Goal: Check status: Check status

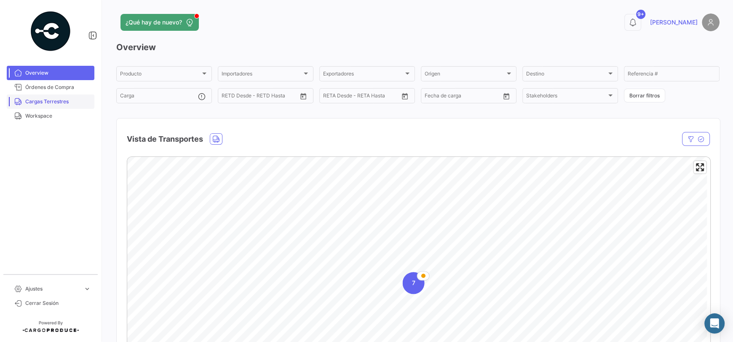
click at [70, 102] on span "Cargas Terrestres" at bounding box center [58, 102] width 66 height 8
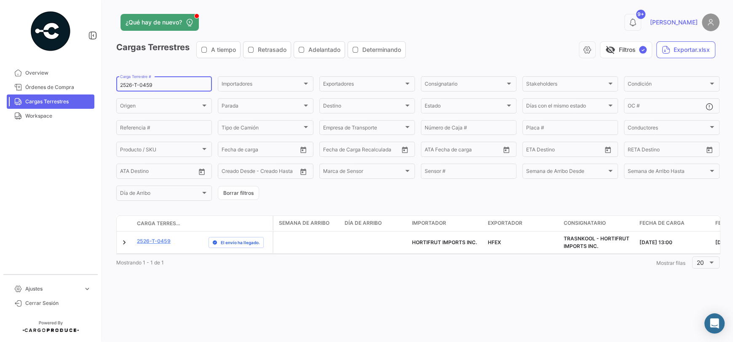
click at [155, 86] on input "2526-T-0459" at bounding box center [164, 85] width 88 height 6
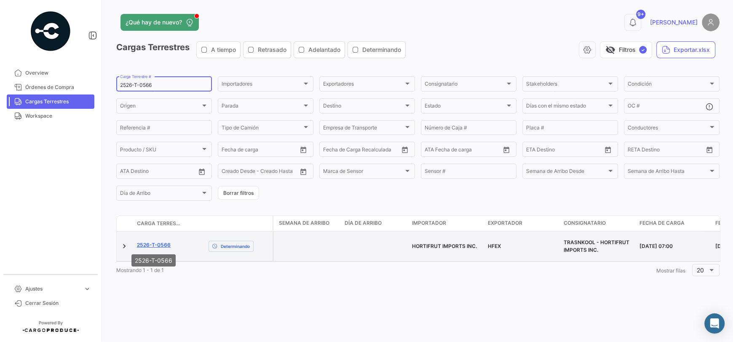
type input "2526-T-0566"
click at [162, 242] on link "2526-T-0566" at bounding box center [154, 245] width 34 height 8
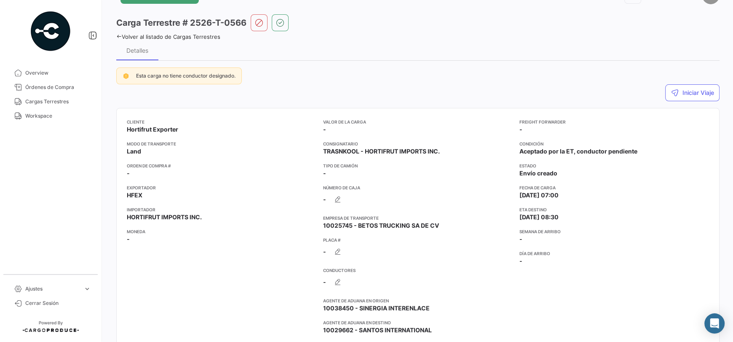
scroll to position [42, 0]
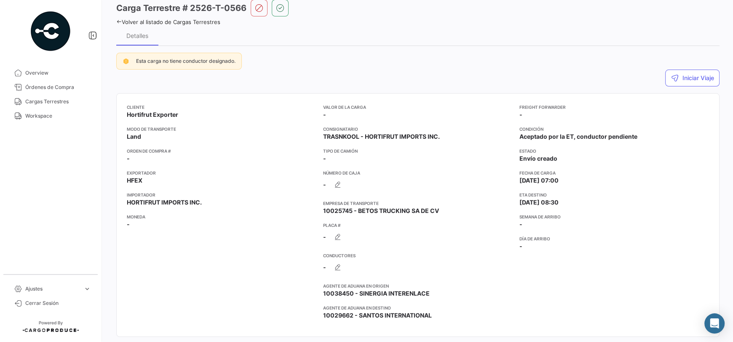
click at [150, 158] on app-card-info-list "Orden de Compra # -" at bounding box center [222, 154] width 190 height 15
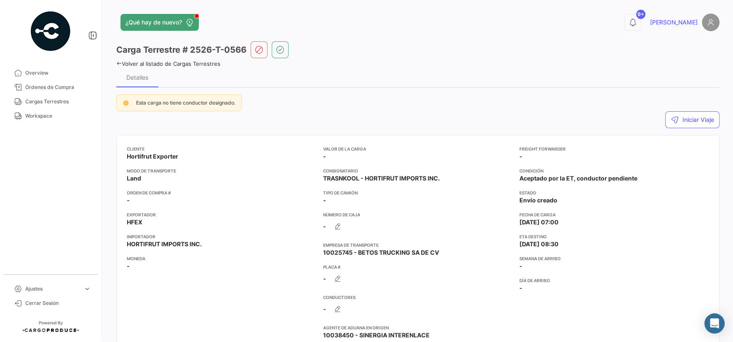
drag, startPoint x: 55, startPoint y: 96, endPoint x: 102, endPoint y: 100, distance: 46.9
click at [55, 96] on link "Cargas Terrestres" at bounding box center [51, 101] width 88 height 14
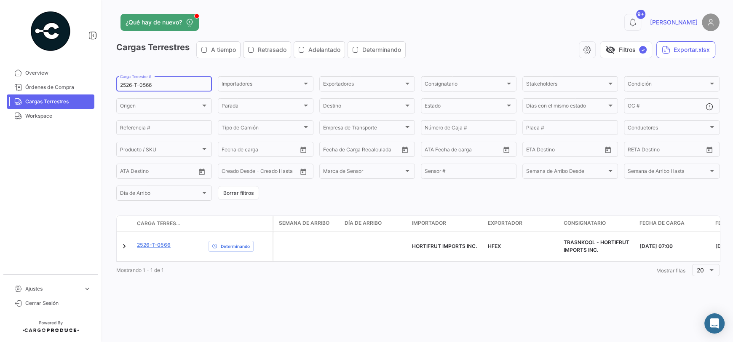
click at [156, 87] on input "2526-T-0566" at bounding box center [164, 85] width 88 height 6
click at [150, 84] on input "2526-T-0566" at bounding box center [164, 85] width 88 height 6
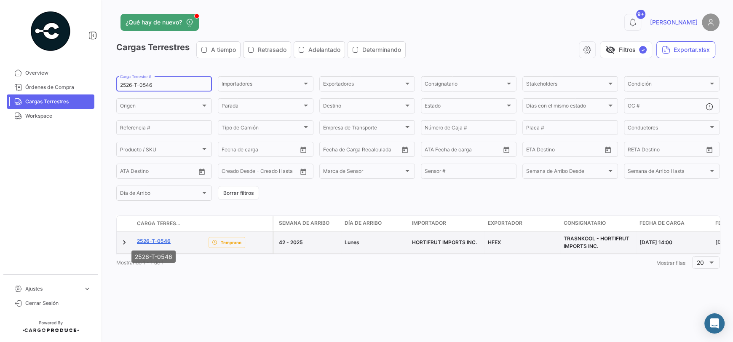
type input "2526-T-0546"
click at [158, 246] on mat-tooltip-component "2526-T-0546" at bounding box center [154, 256] width 56 height 24
click at [158, 241] on link "2526-T-0546" at bounding box center [154, 241] width 34 height 8
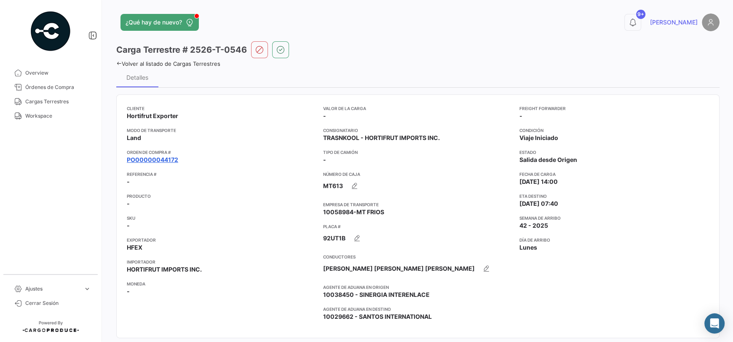
click at [152, 158] on link "PO00000044172" at bounding box center [152, 159] width 51 height 8
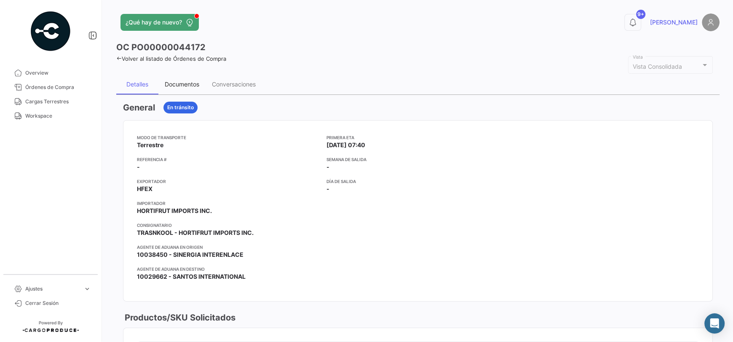
click at [184, 90] on div "Documentos" at bounding box center [181, 84] width 47 height 20
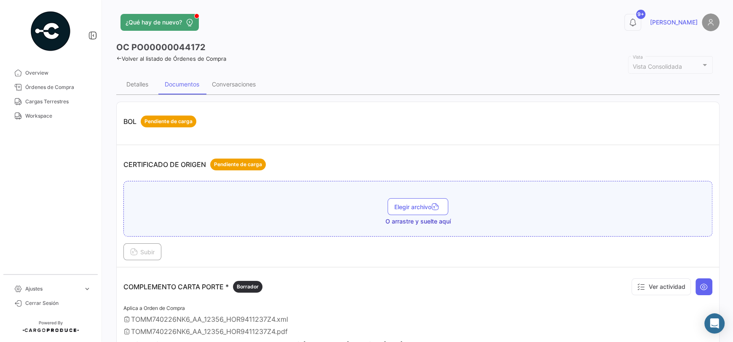
click at [135, 60] on link "Volver al listado de Órdenes de Compra" at bounding box center [171, 58] width 110 height 7
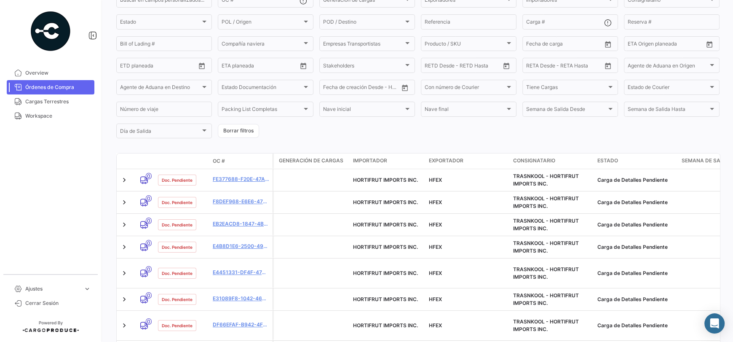
scroll to position [84, 0]
drag, startPoint x: 65, startPoint y: 100, endPoint x: 86, endPoint y: 98, distance: 20.3
click at [65, 100] on span "Cargas Terrestres" at bounding box center [58, 102] width 66 height 8
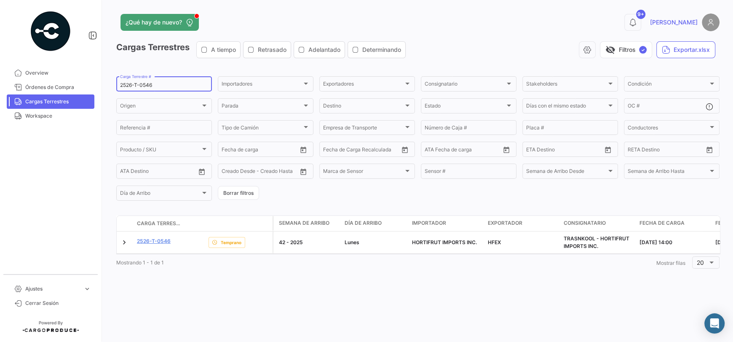
click at [154, 84] on input "2526-T-0546" at bounding box center [164, 85] width 88 height 6
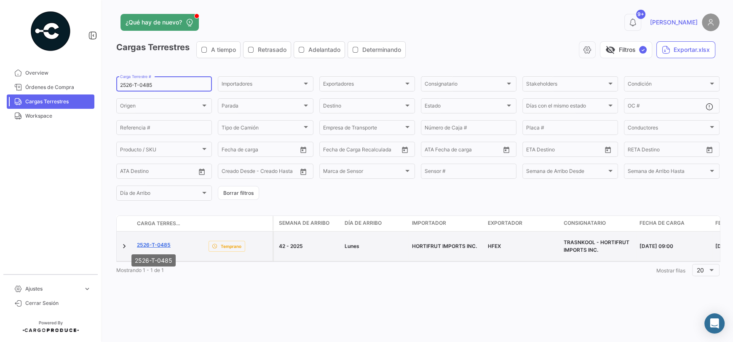
type input "2526-T-0485"
click at [158, 244] on link "2526-T-0485" at bounding box center [154, 245] width 34 height 8
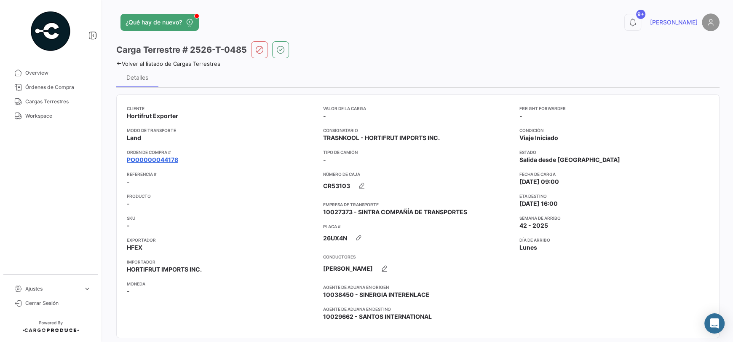
click at [156, 159] on link "PO00000044178" at bounding box center [152, 159] width 51 height 8
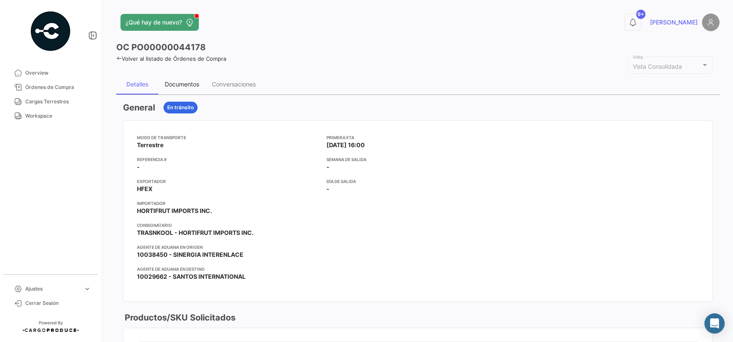
click at [171, 88] on div "Documentos" at bounding box center [181, 84] width 47 height 20
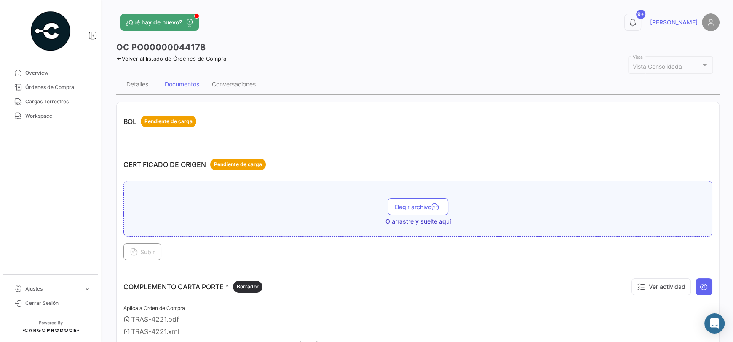
click at [128, 58] on link "Volver al listado de Órdenes de Compra" at bounding box center [171, 58] width 110 height 7
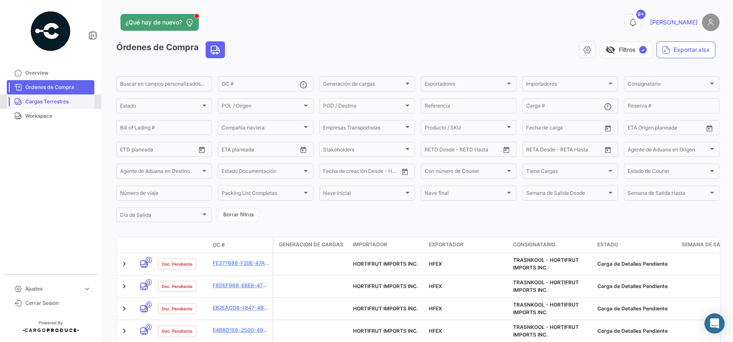
click at [62, 103] on span "Cargas Terrestres" at bounding box center [58, 102] width 66 height 8
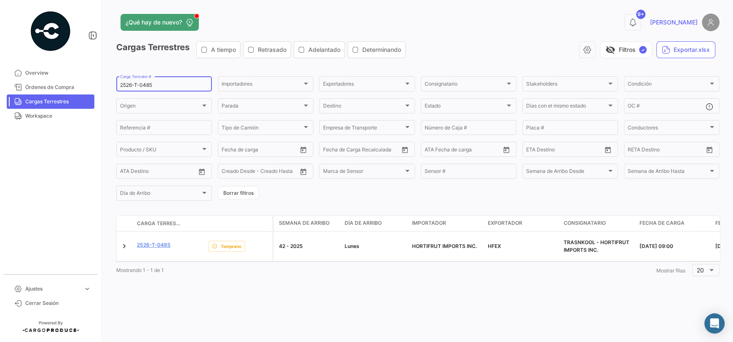
click at [153, 85] on input "2526-T-0485" at bounding box center [164, 85] width 88 height 6
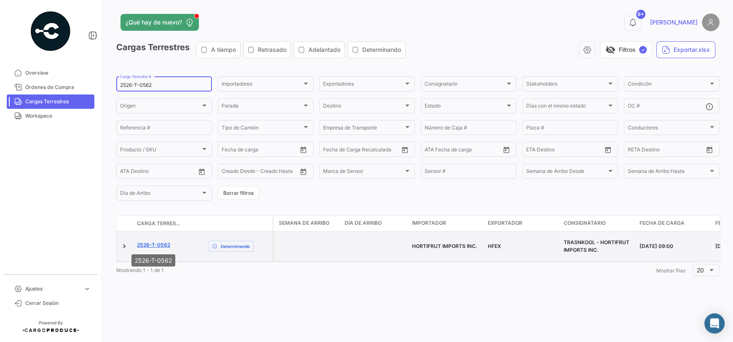
type input "2526-T-0562"
click at [166, 244] on link "2526-T-0562" at bounding box center [153, 245] width 33 height 8
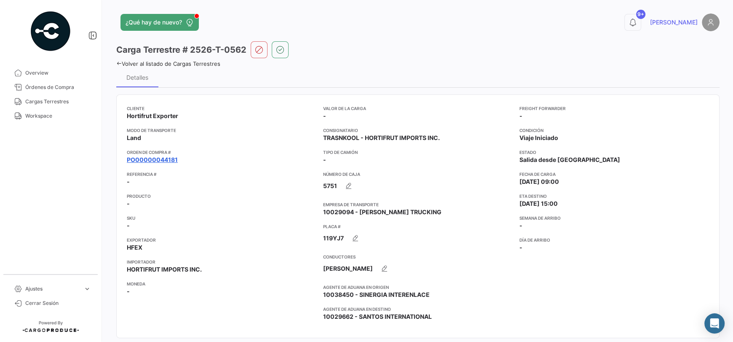
click at [158, 159] on link "PO00000044181" at bounding box center [152, 159] width 51 height 8
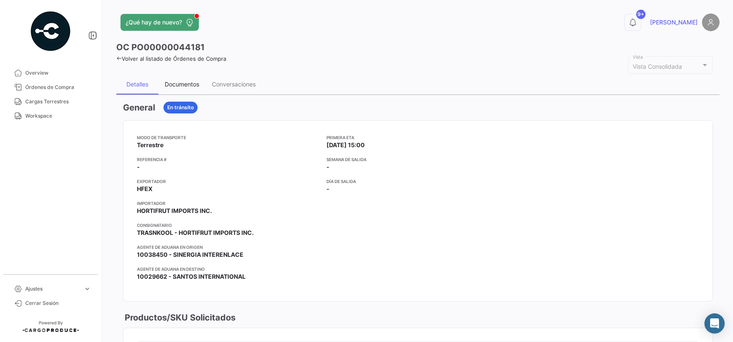
click at [186, 87] on div "Documentos" at bounding box center [182, 83] width 35 height 7
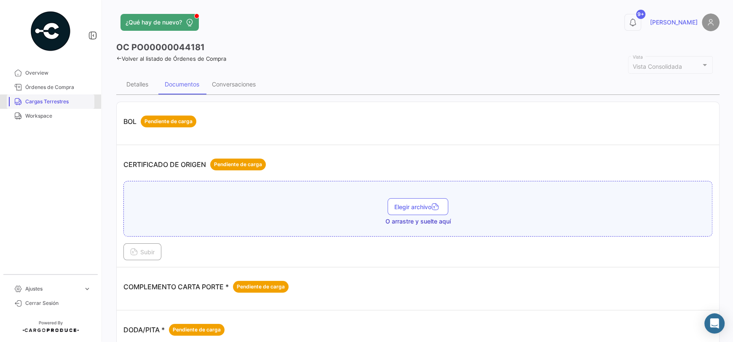
click at [55, 104] on span "Cargas Terrestres" at bounding box center [58, 102] width 66 height 8
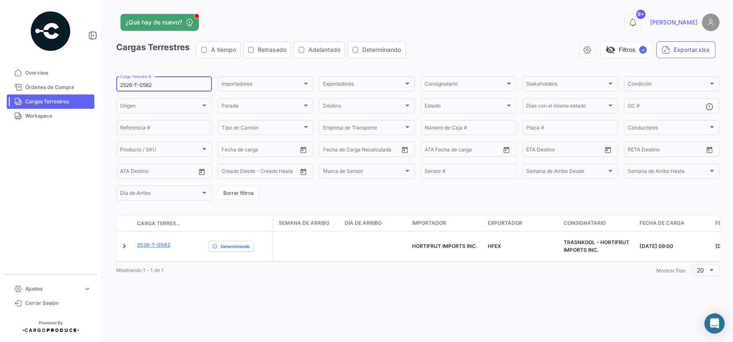
click at [165, 87] on input "2526-T-0562" at bounding box center [164, 85] width 88 height 6
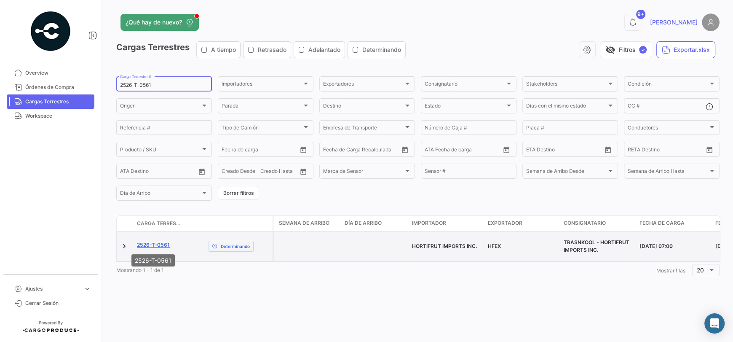
type input "2526-T-0561"
click at [158, 248] on link "2526-T-0561" at bounding box center [153, 245] width 33 height 8
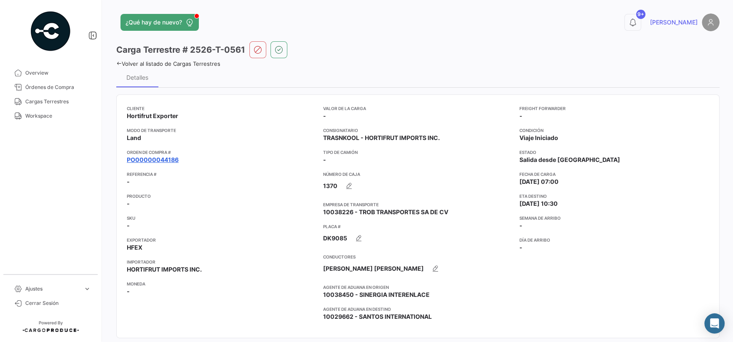
click at [175, 160] on link "PO00000044186" at bounding box center [153, 159] width 52 height 8
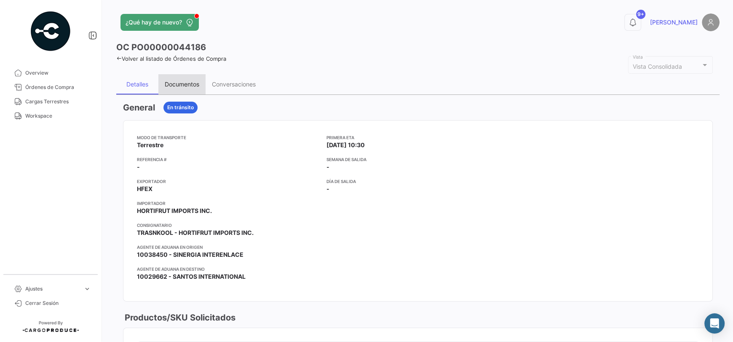
click at [189, 87] on div "Documentos" at bounding box center [182, 83] width 35 height 7
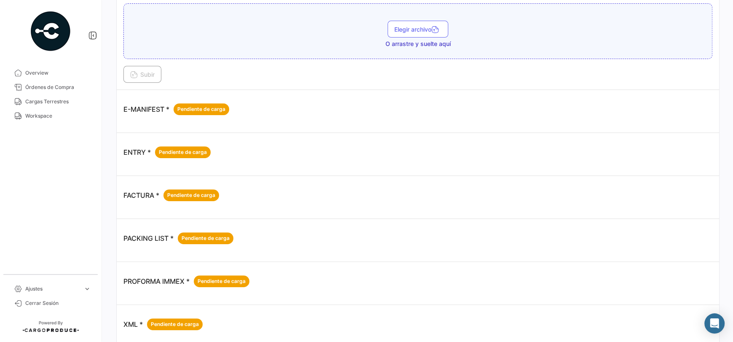
scroll to position [267, 0]
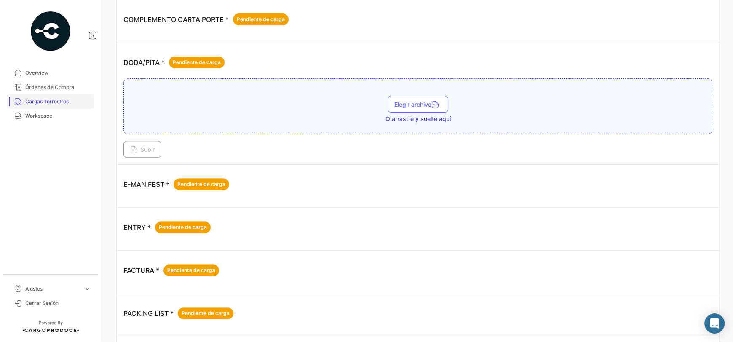
click at [52, 96] on link "Cargas Terrestres" at bounding box center [51, 101] width 88 height 14
